Goal: Task Accomplishment & Management: Complete application form

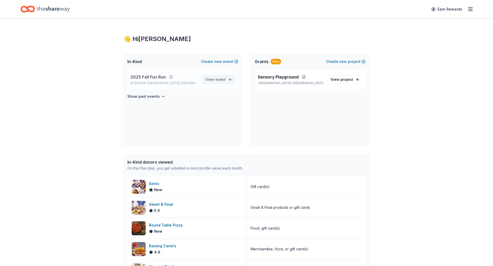
click at [221, 80] on span "event" at bounding box center [221, 79] width 10 height 4
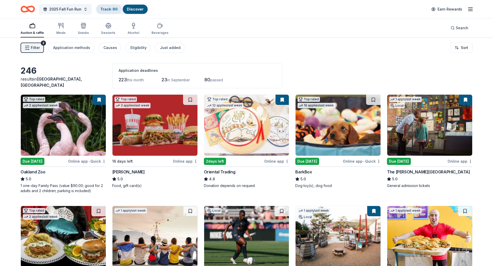
click at [110, 6] on div "Track · 90" at bounding box center [108, 9] width 25 height 9
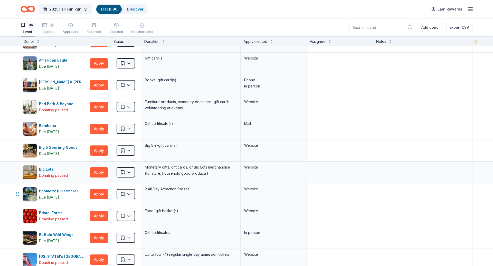
scroll to position [37, 0]
click at [96, 127] on button "Apply" at bounding box center [99, 129] width 18 height 10
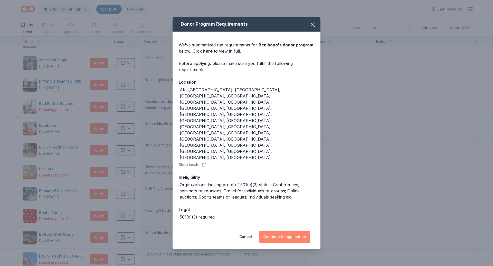
click at [283, 231] on button "Continue to application" at bounding box center [284, 237] width 51 height 12
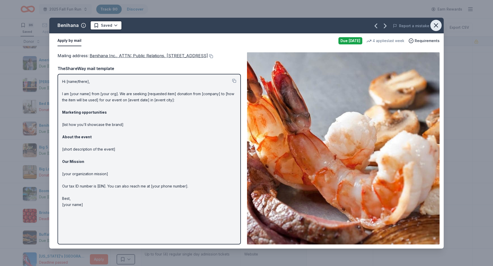
click at [434, 24] on icon "button" at bounding box center [436, 26] width 4 height 4
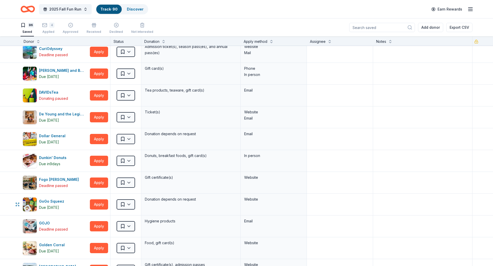
scroll to position [407, 0]
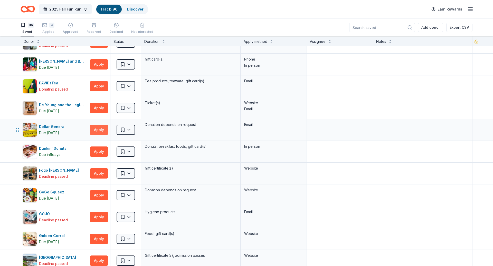
click at [103, 127] on button "Apply" at bounding box center [99, 130] width 18 height 10
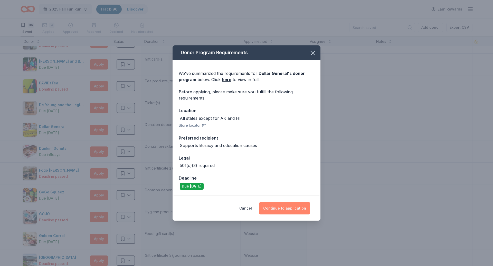
click at [289, 205] on button "Continue to application" at bounding box center [284, 208] width 51 height 12
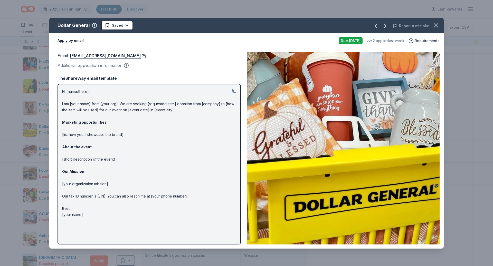
click at [141, 55] on button at bounding box center [143, 56] width 5 height 4
